Goal: Task Accomplishment & Management: Use online tool/utility

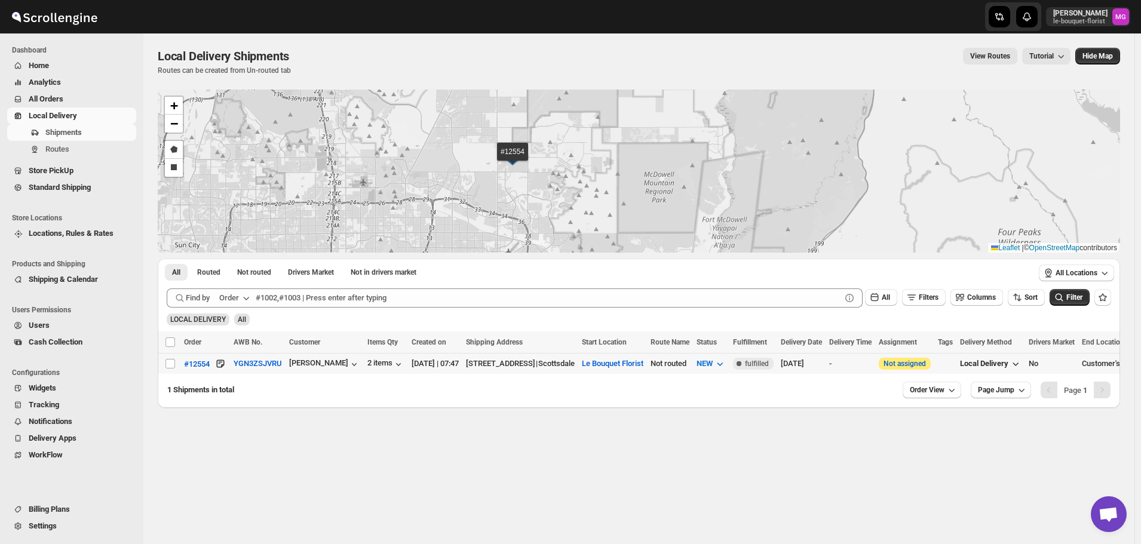
click at [163, 365] on td "Select shipment" at bounding box center [169, 364] width 23 height 21
checkbox input "true"
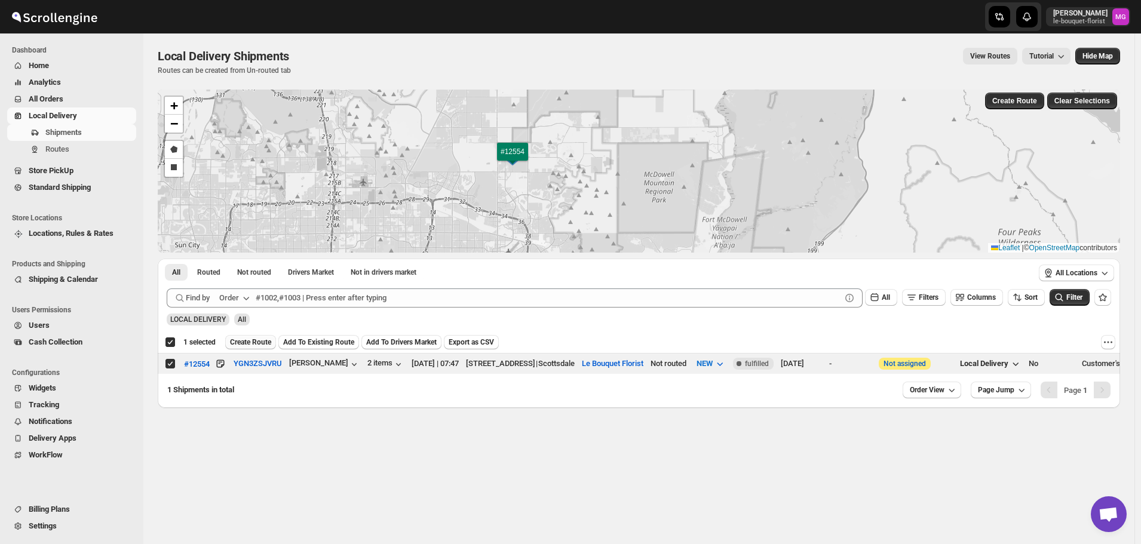
click at [260, 340] on span "Create Route" at bounding box center [250, 342] width 41 height 10
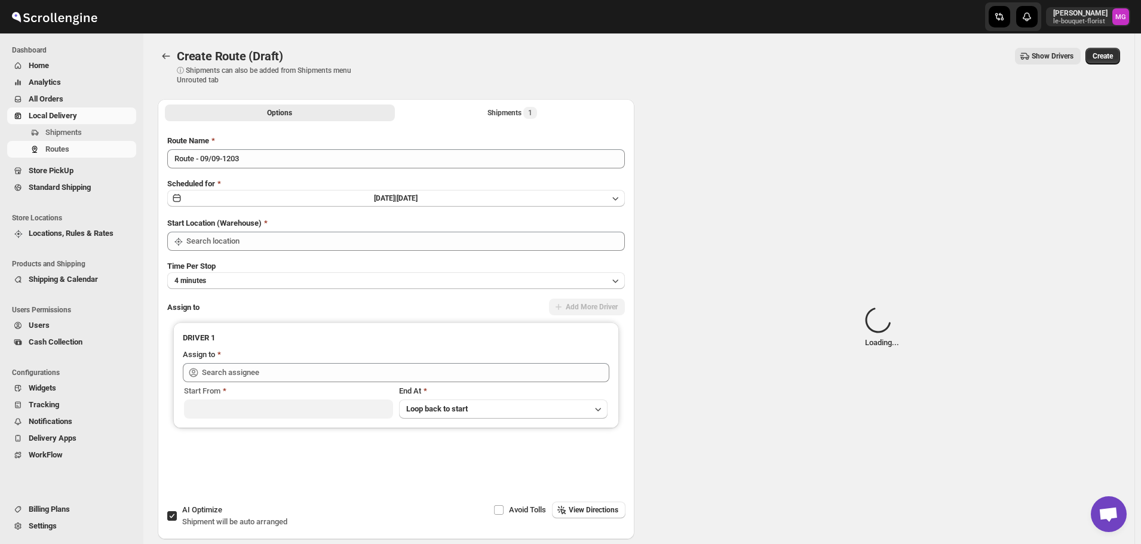
type input "Le Bouquet Florist"
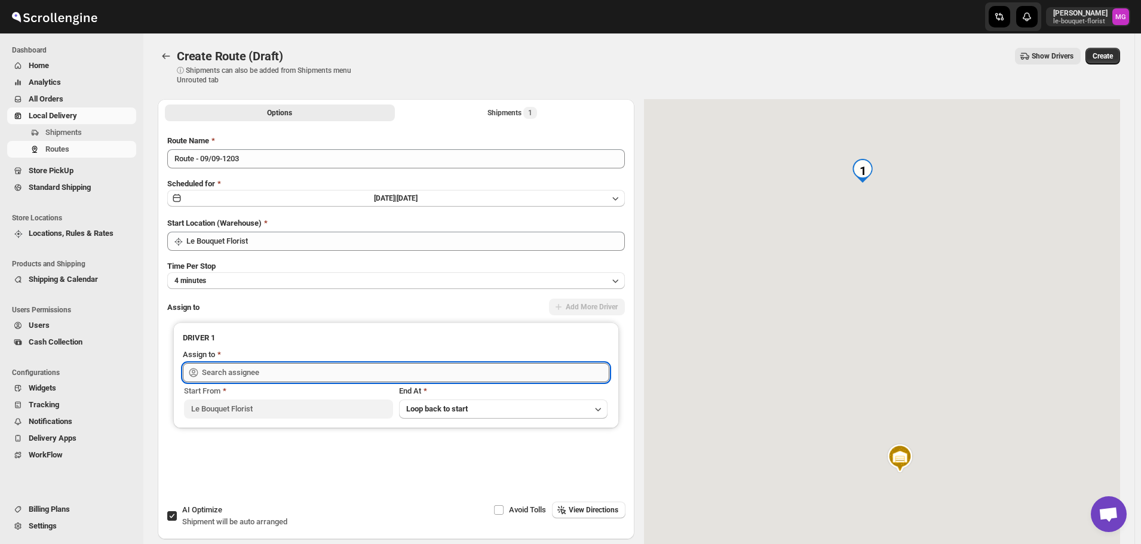
click at [274, 372] on input "text" at bounding box center [405, 372] width 407 height 19
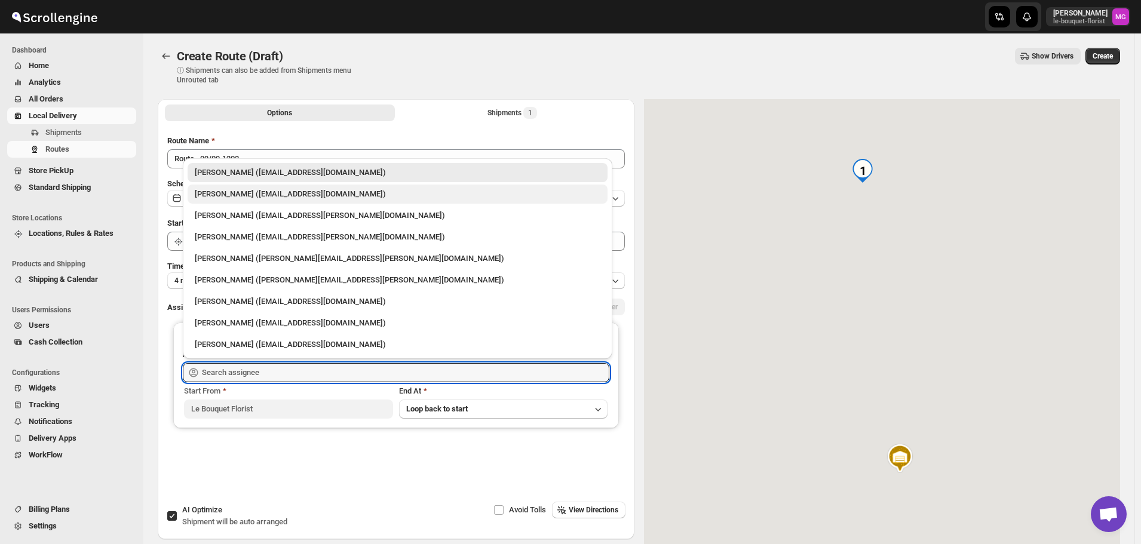
click at [260, 186] on div "[PERSON_NAME] ([EMAIL_ADDRESS][DOMAIN_NAME])" at bounding box center [398, 194] width 420 height 19
type input "[PERSON_NAME] ([EMAIL_ADDRESS][DOMAIN_NAME])"
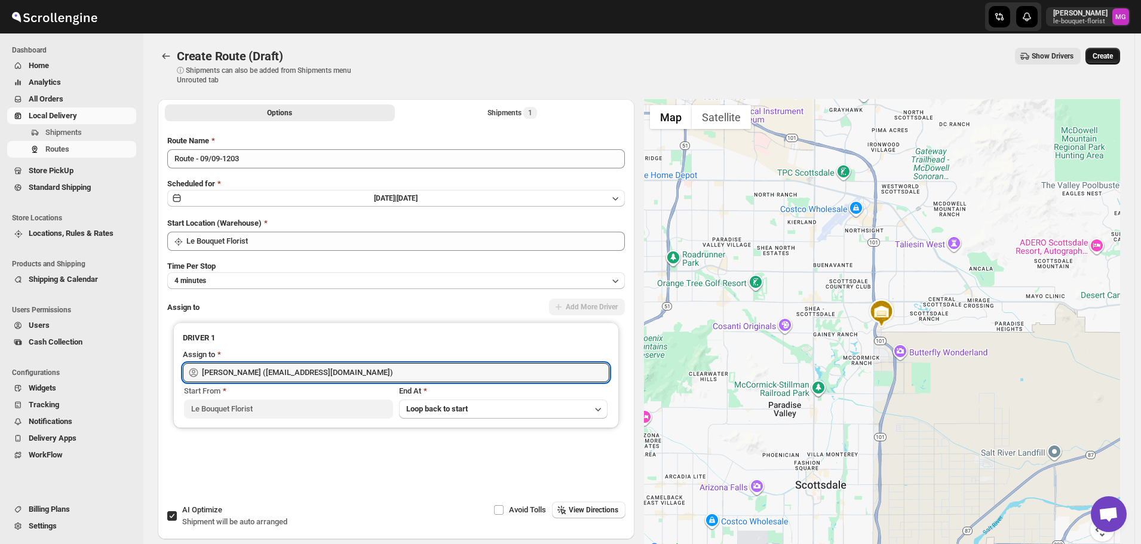
click at [1117, 62] on button "Create" at bounding box center [1102, 56] width 35 height 17
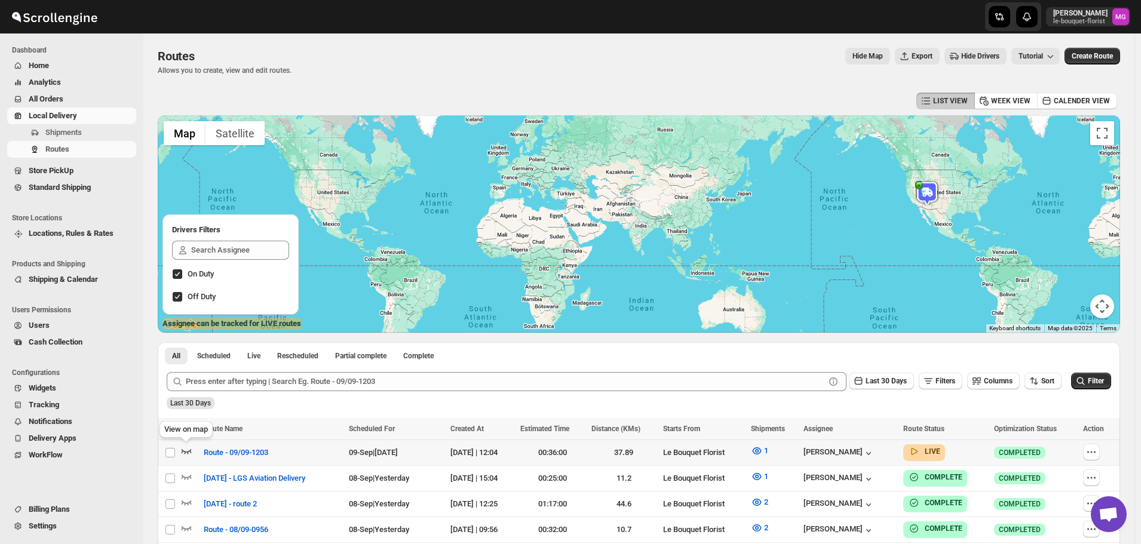
click at [191, 449] on icon "button" at bounding box center [186, 451] width 12 height 12
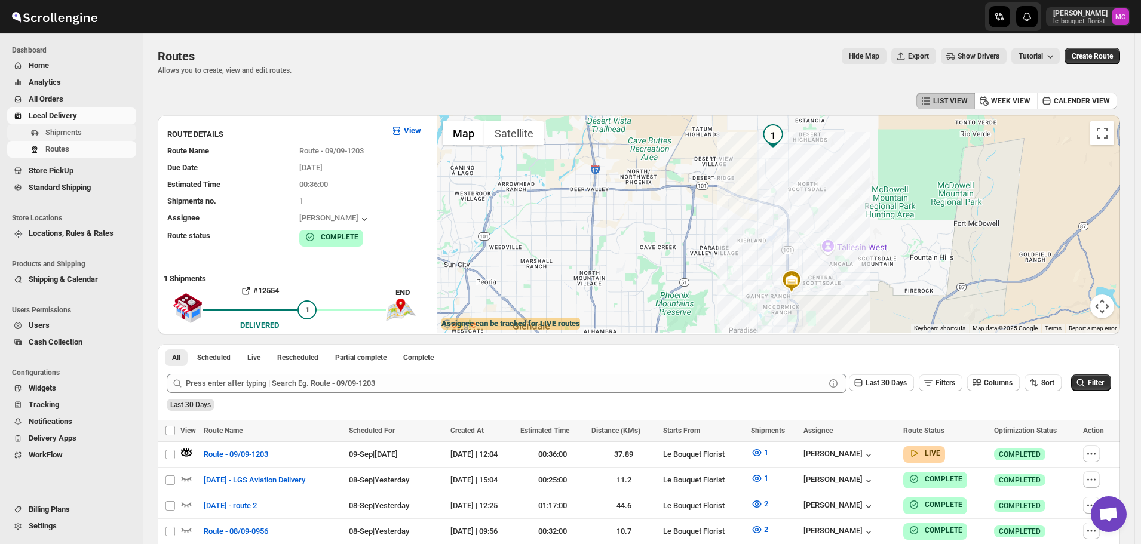
click at [78, 131] on span "Shipments" at bounding box center [63, 132] width 36 height 9
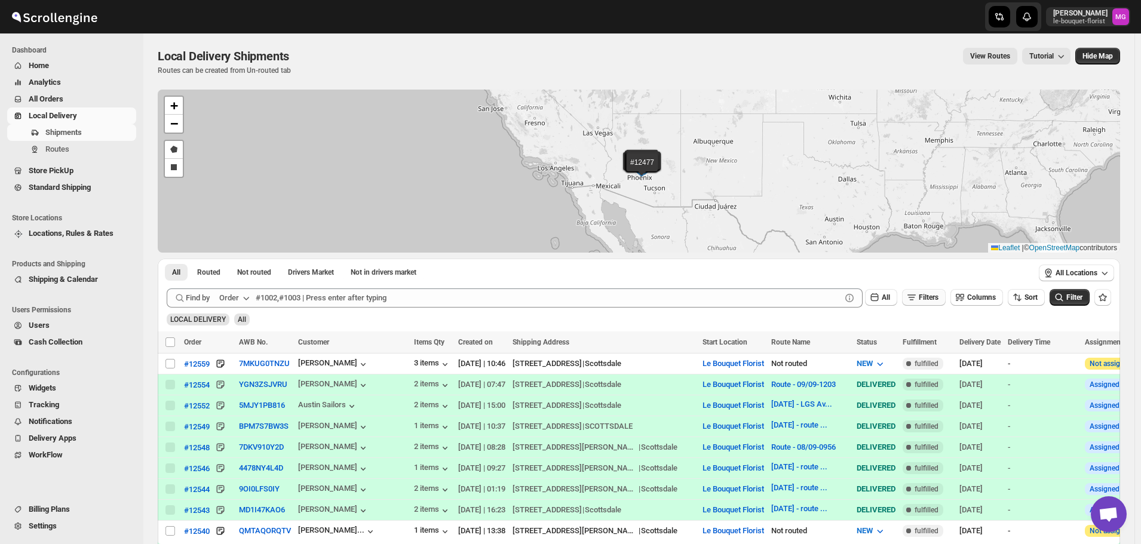
click at [933, 294] on span "Filters" at bounding box center [928, 297] width 20 height 8
click at [938, 342] on span "Add Filter" at bounding box center [933, 345] width 31 height 10
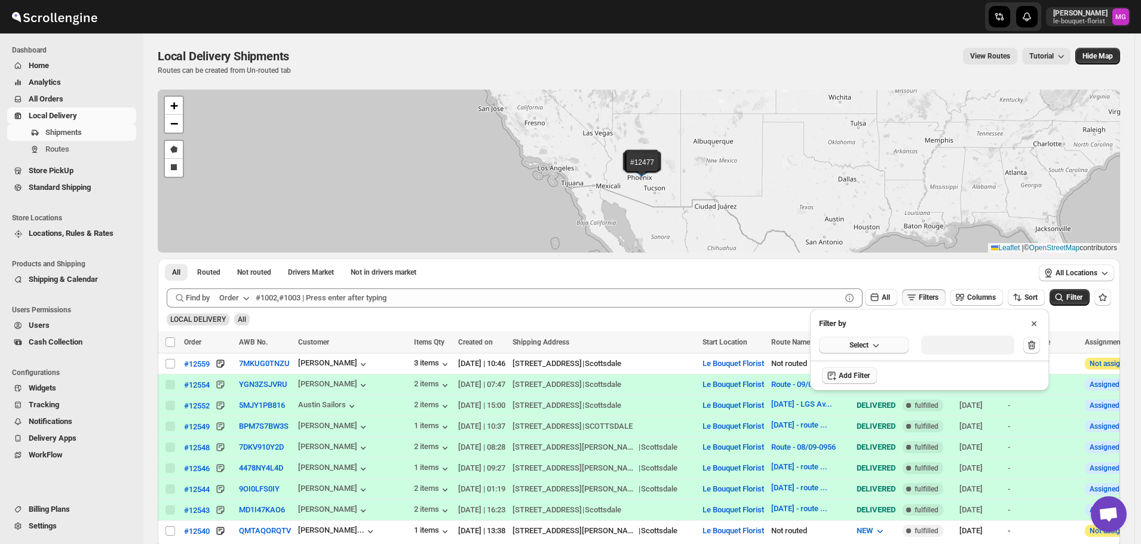
click at [898, 340] on button "Select" at bounding box center [864, 345] width 90 height 17
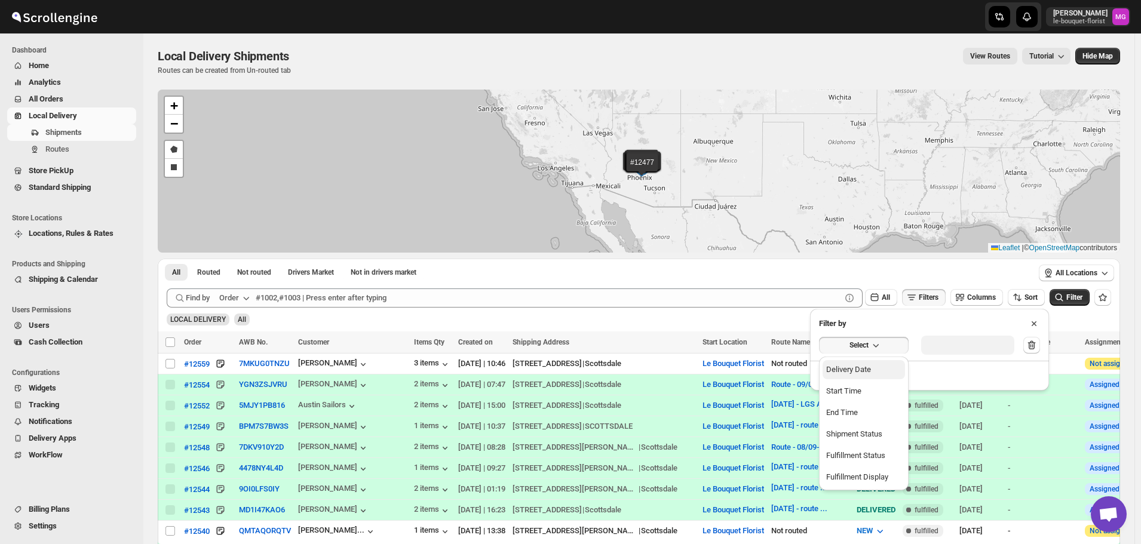
click at [889, 370] on button "Delivery Date" at bounding box center [863, 369] width 82 height 19
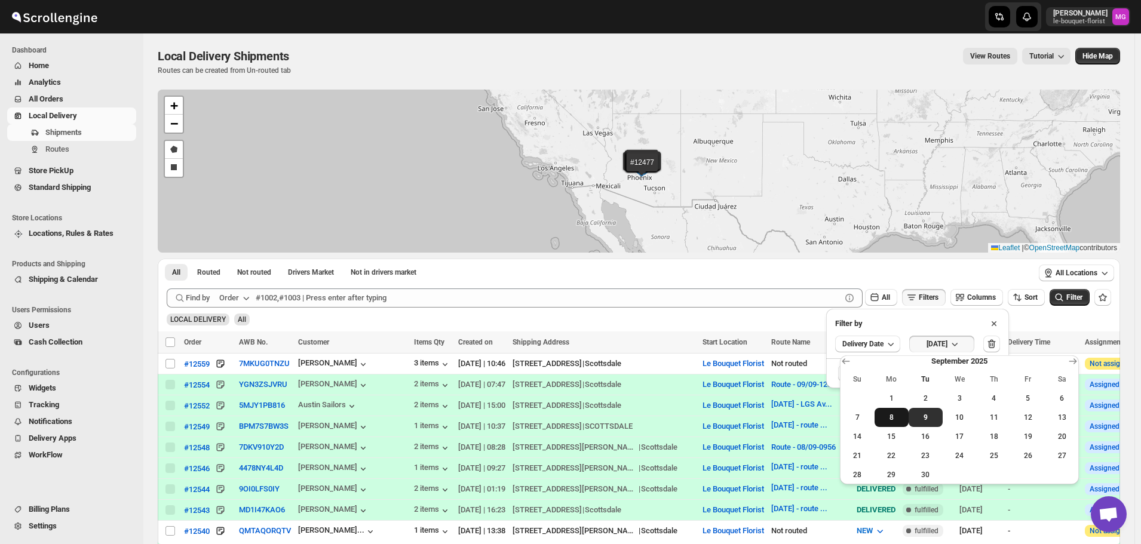
click at [899, 421] on span "8" at bounding box center [891, 418] width 24 height 10
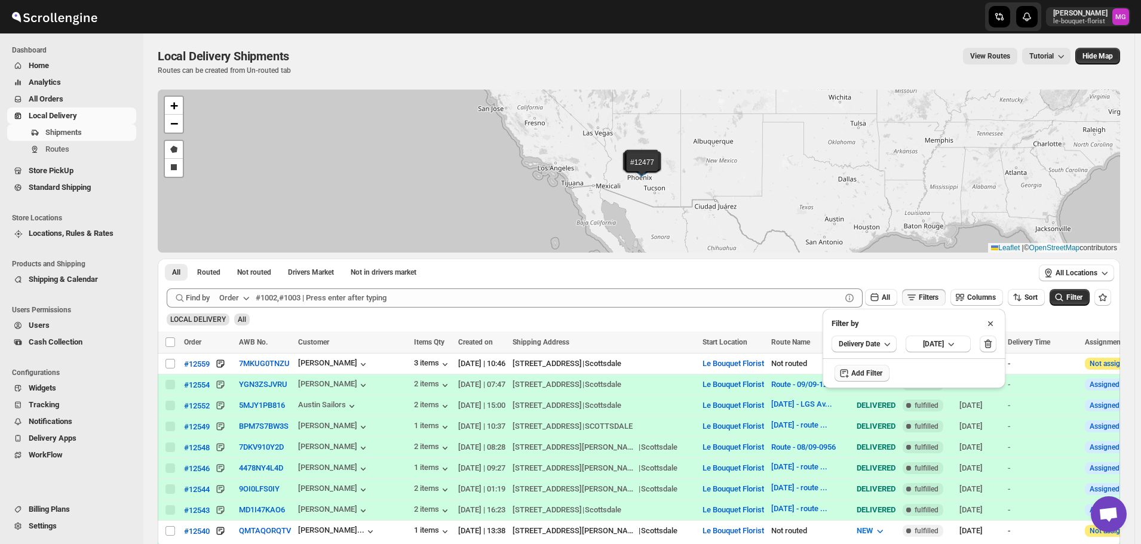
click at [1059, 306] on div "LOCAL DELIVERY All" at bounding box center [636, 314] width 949 height 23
click at [1064, 302] on icon "submit" at bounding box center [1059, 297] width 12 height 12
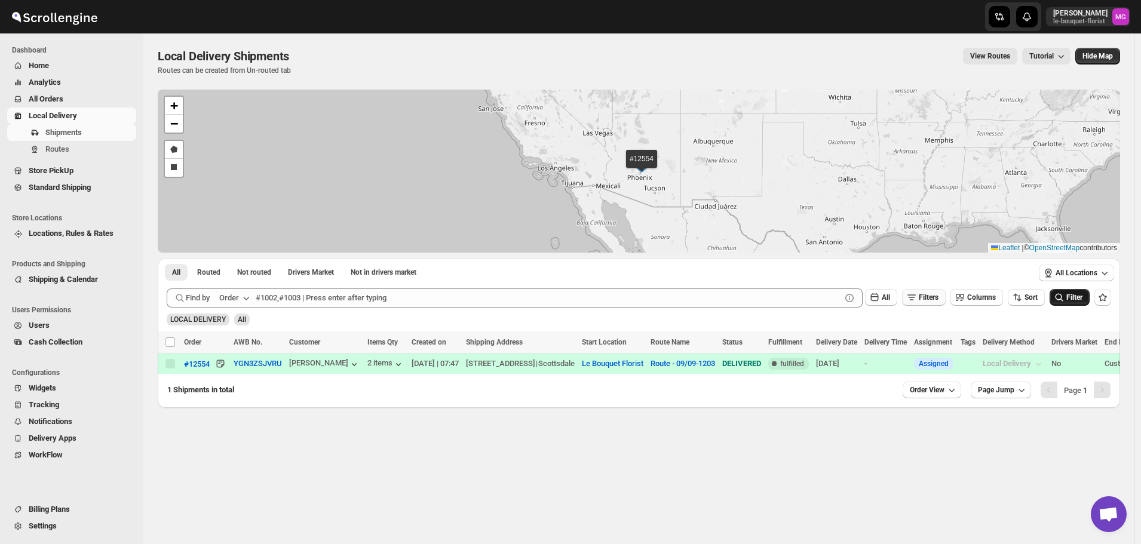
click at [915, 299] on icon "button" at bounding box center [911, 297] width 12 height 12
click at [944, 348] on span "Mon Sep 08 2025" at bounding box center [933, 344] width 21 height 10
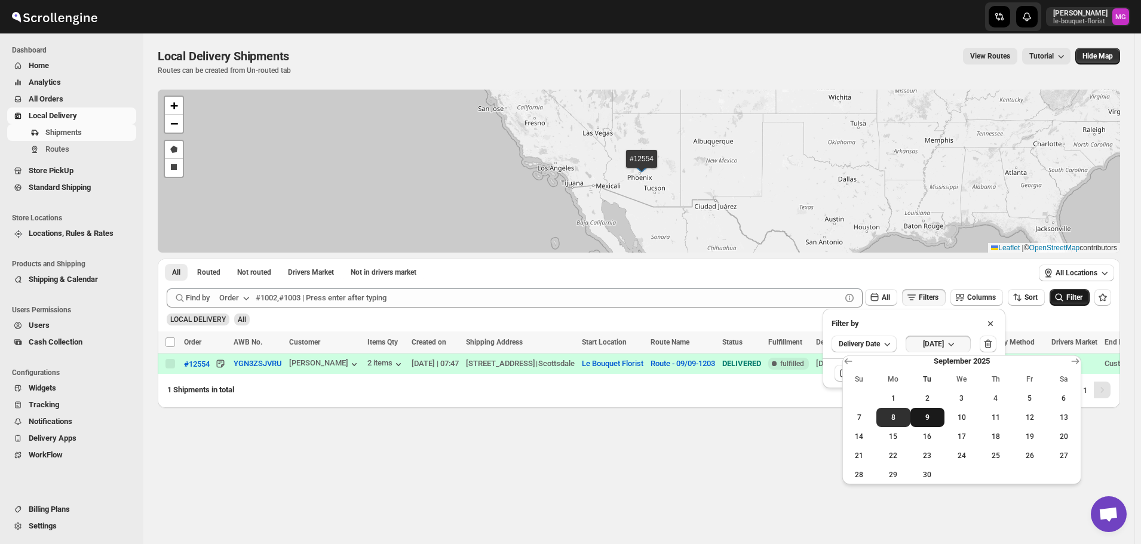
click at [930, 416] on span "9" at bounding box center [927, 418] width 24 height 10
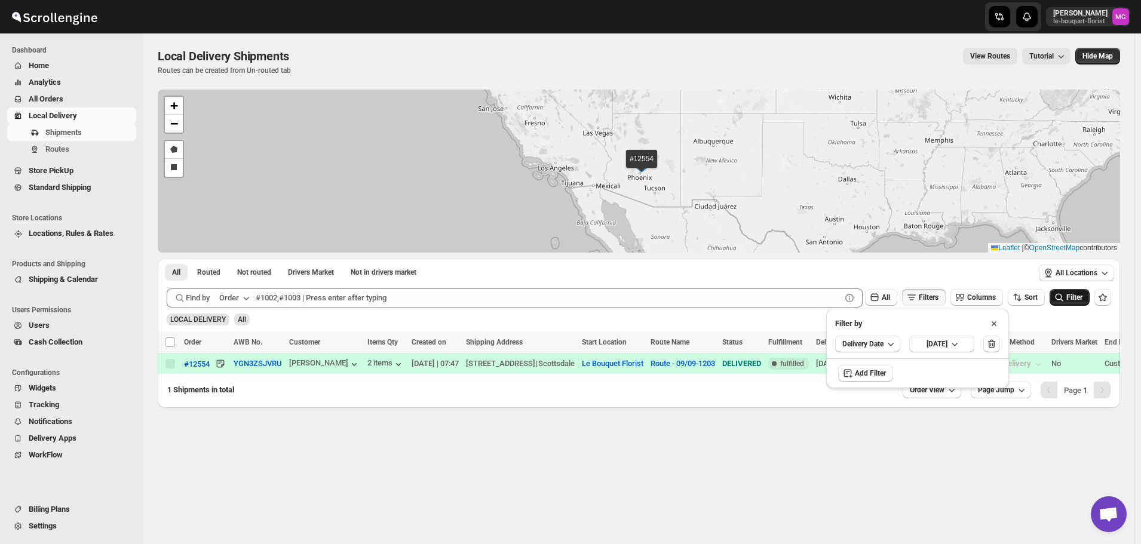
click at [1074, 296] on span "Filter" at bounding box center [1074, 297] width 16 height 8
